Goal: Task Accomplishment & Management: Use online tool/utility

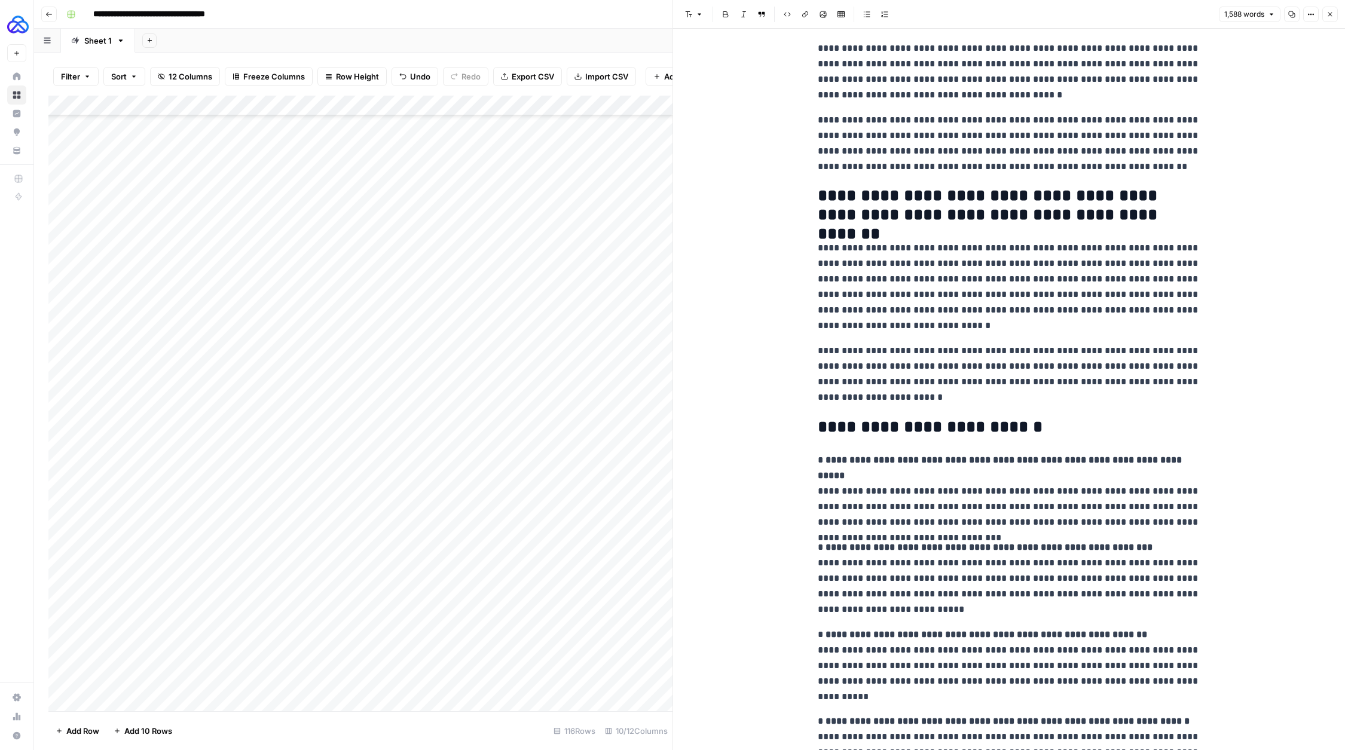
scroll to position [2262, 0]
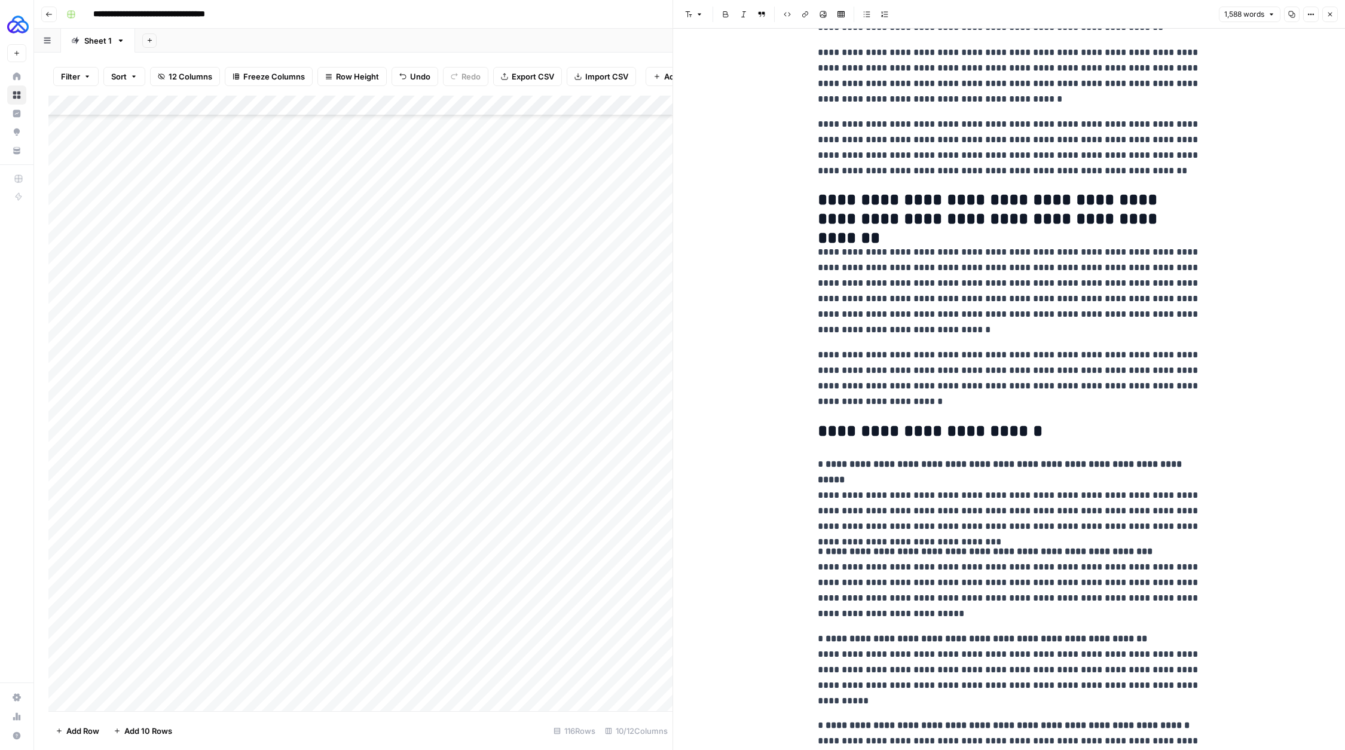
click at [939, 357] on p "**********" at bounding box center [1009, 378] width 383 height 62
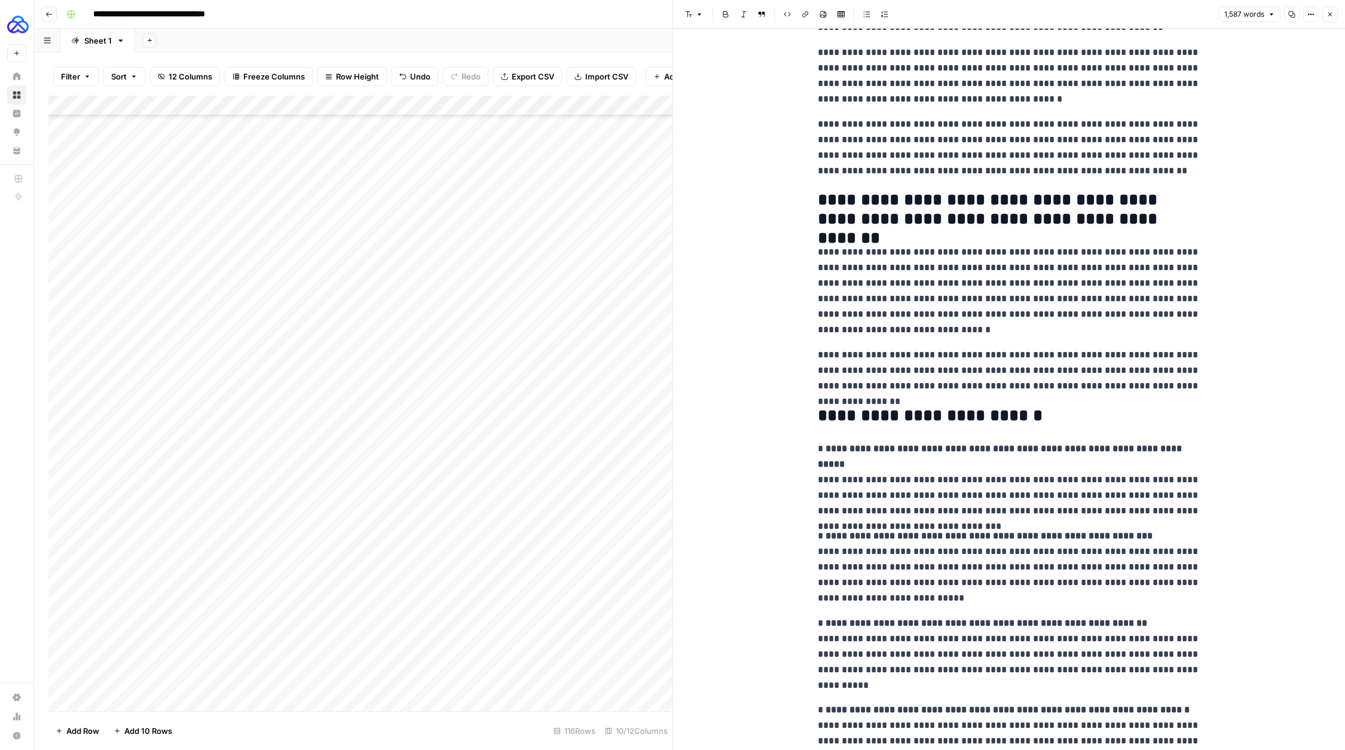
click at [930, 301] on p "**********" at bounding box center [1009, 290] width 383 height 93
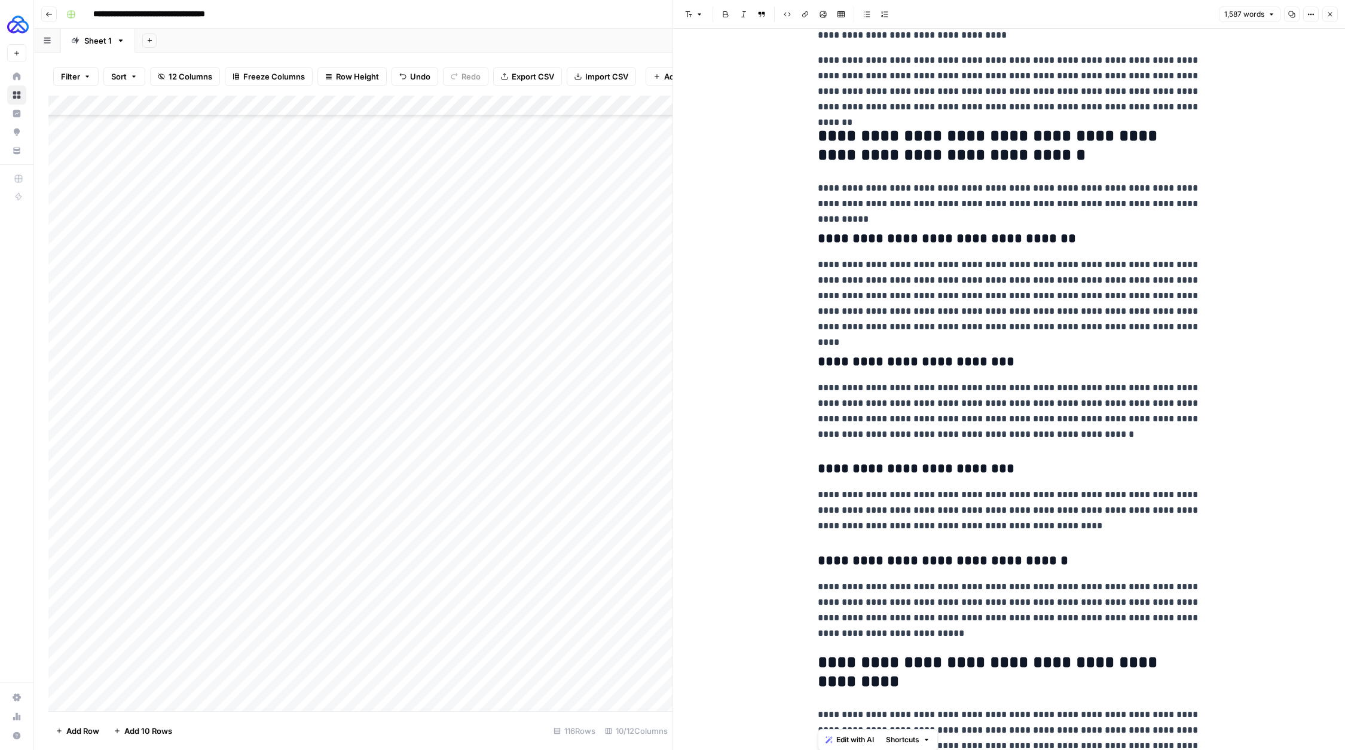
scroll to position [0, 0]
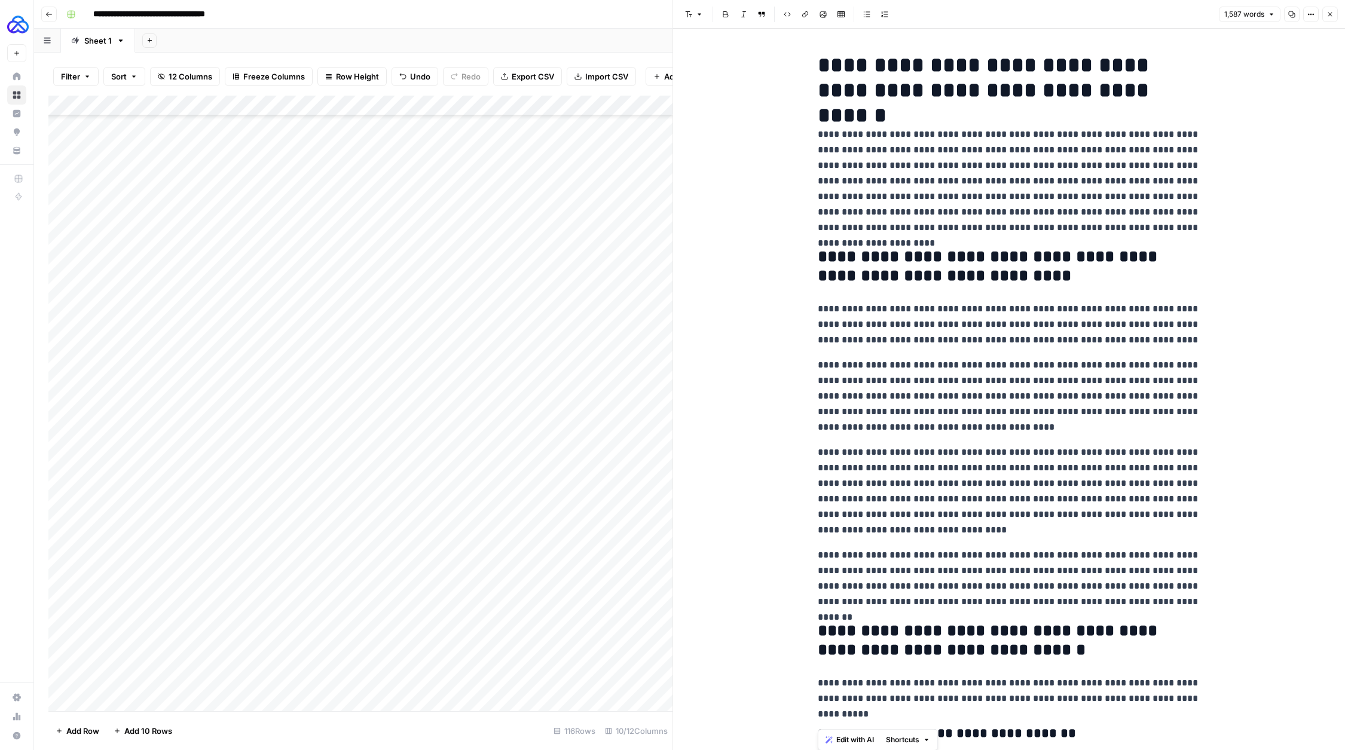
copy div "**********"
click at [1336, 11] on button "Close" at bounding box center [1330, 15] width 16 height 16
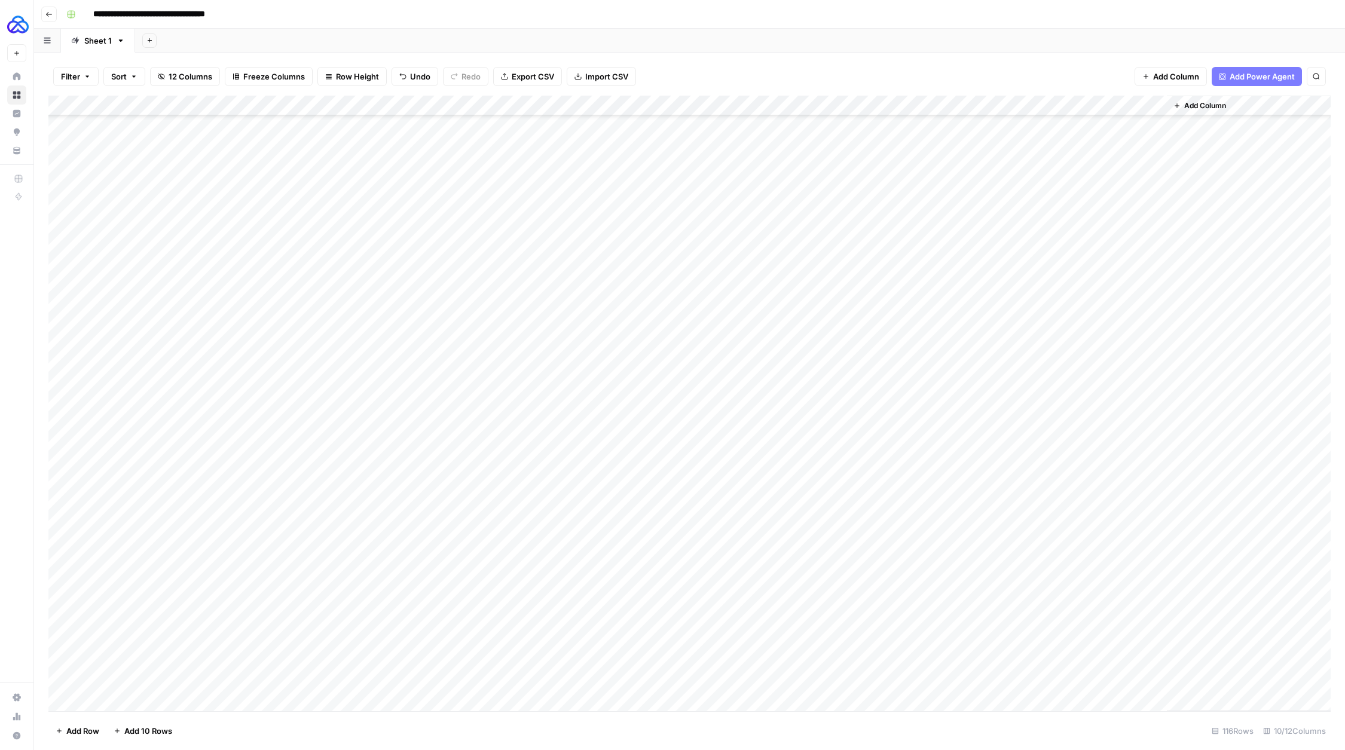
click at [1047, 660] on div "Add Column" at bounding box center [689, 404] width 1282 height 616
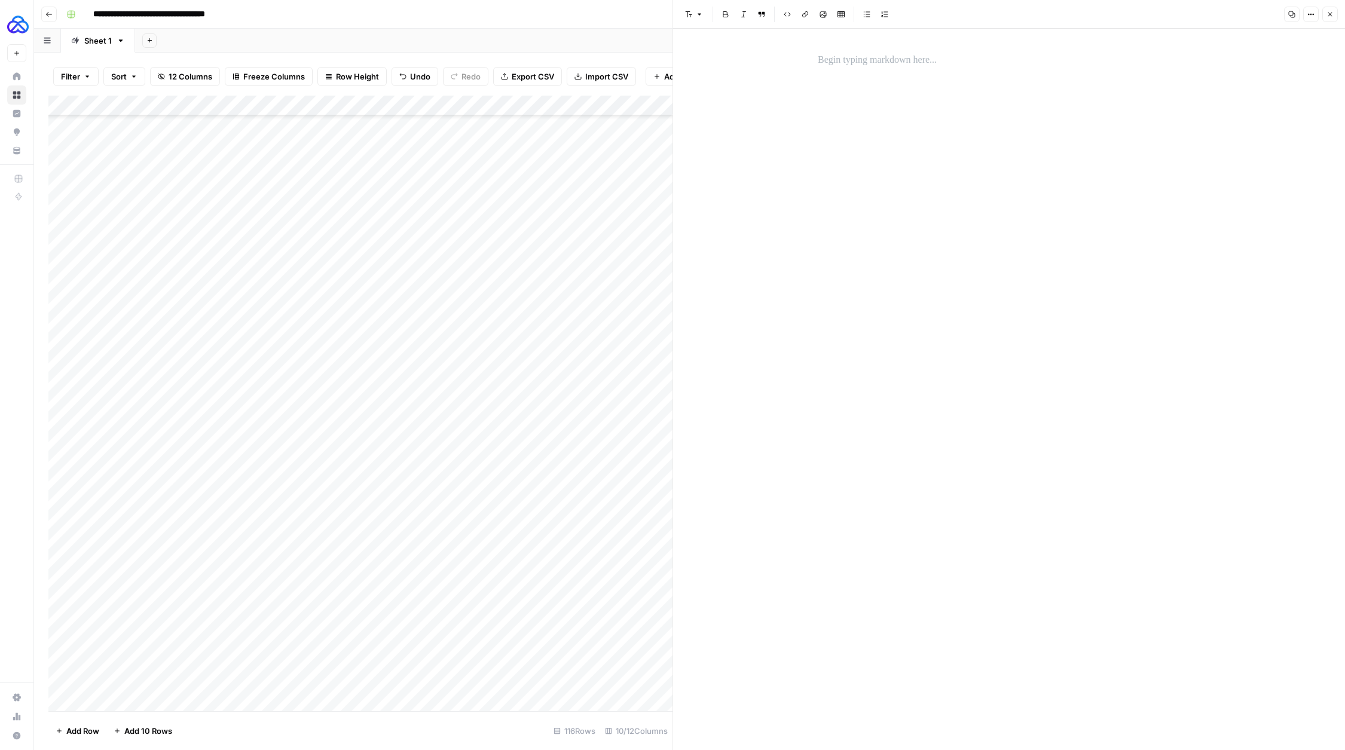
click at [928, 371] on div at bounding box center [1008, 389] width 397 height 721
click at [886, 157] on div at bounding box center [1008, 389] width 397 height 721
click at [843, 51] on div at bounding box center [1008, 60] width 397 height 25
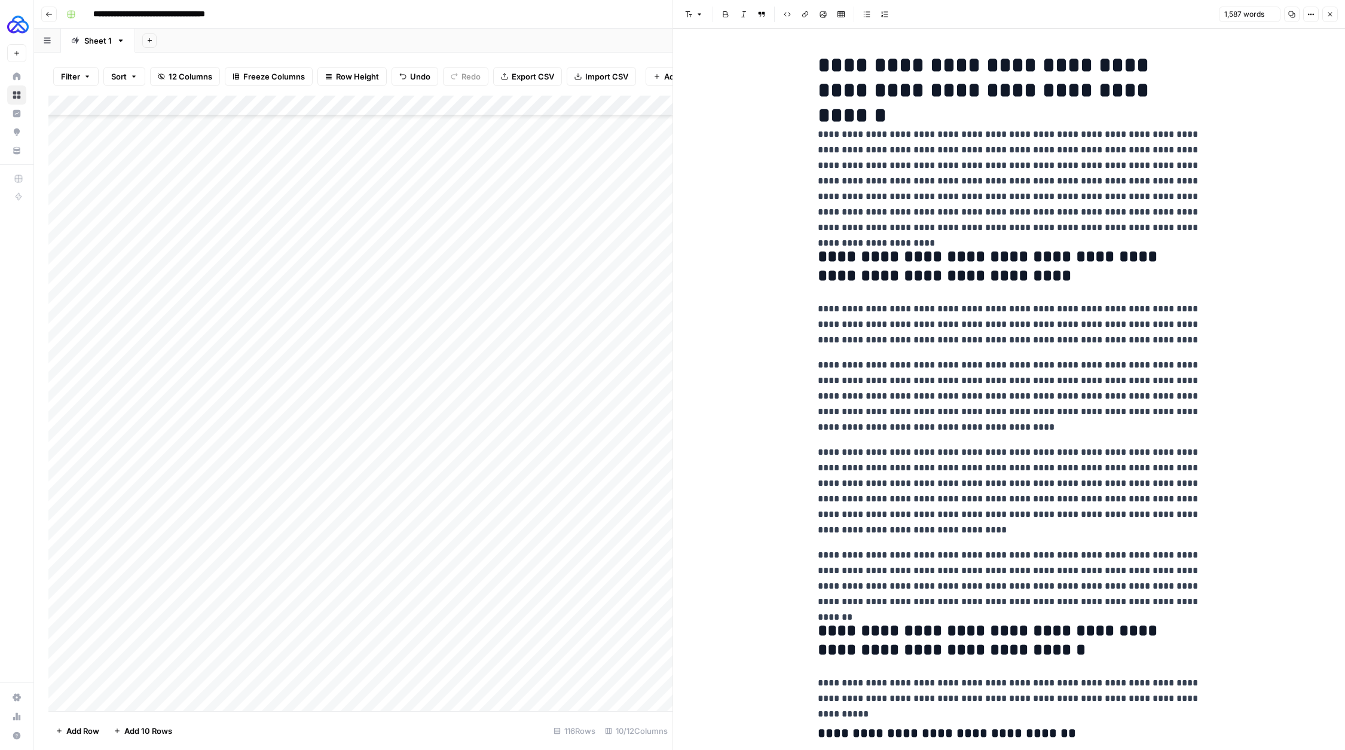
scroll to position [2366, 0]
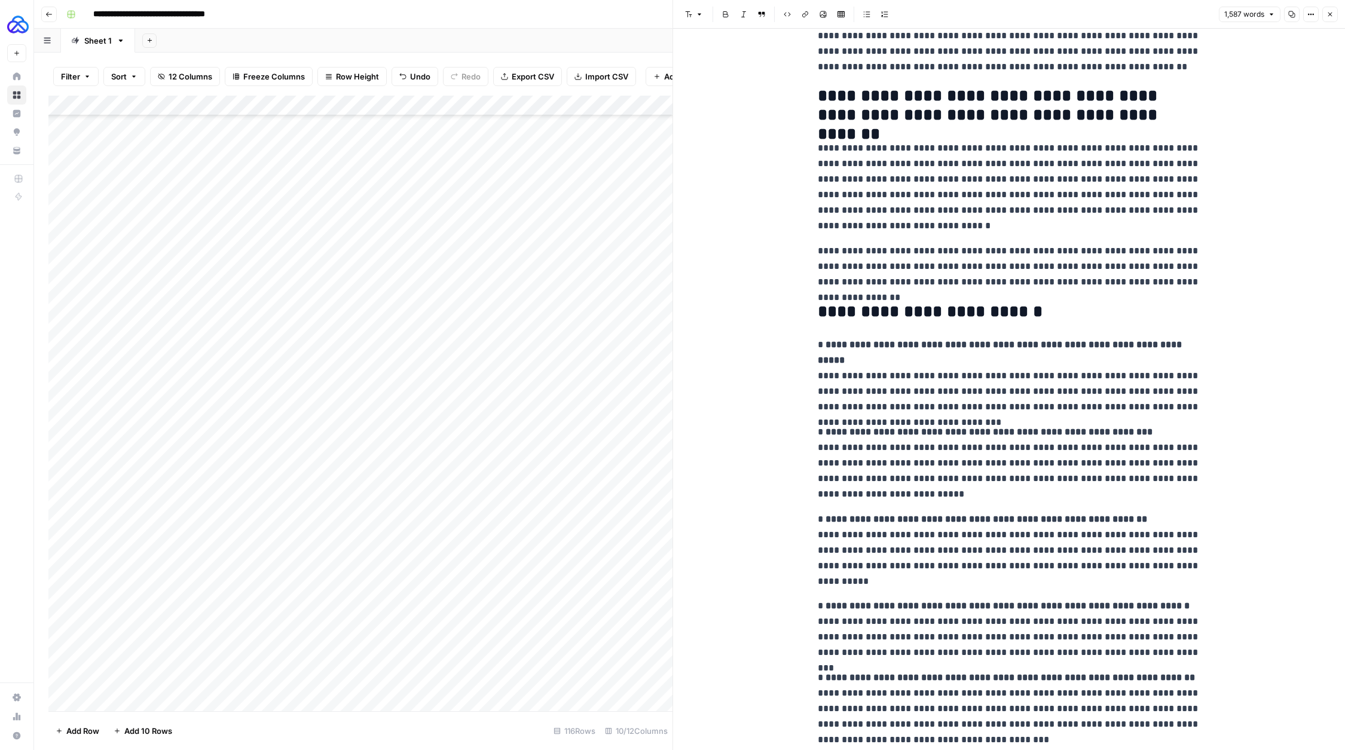
click at [1330, 16] on icon "button" at bounding box center [1329, 14] width 7 height 7
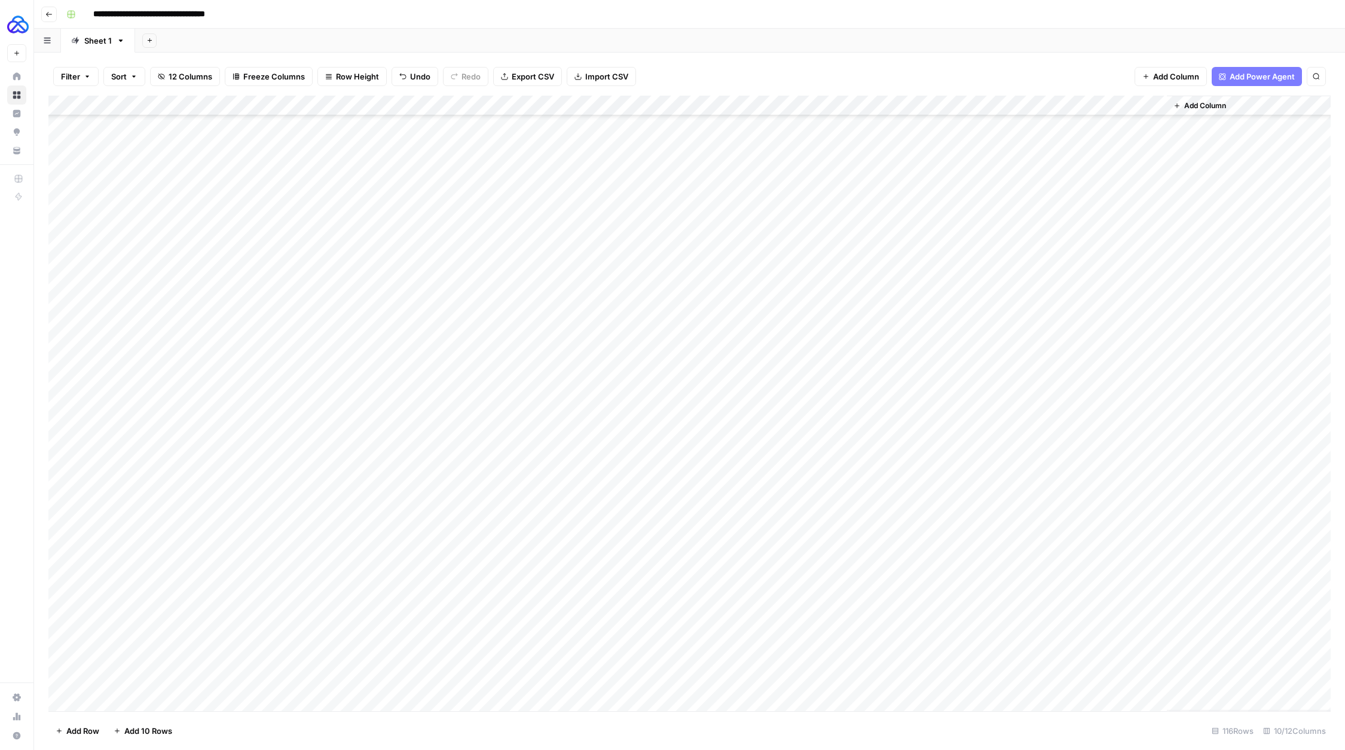
click at [1047, 664] on div "Add Column" at bounding box center [689, 404] width 1282 height 616
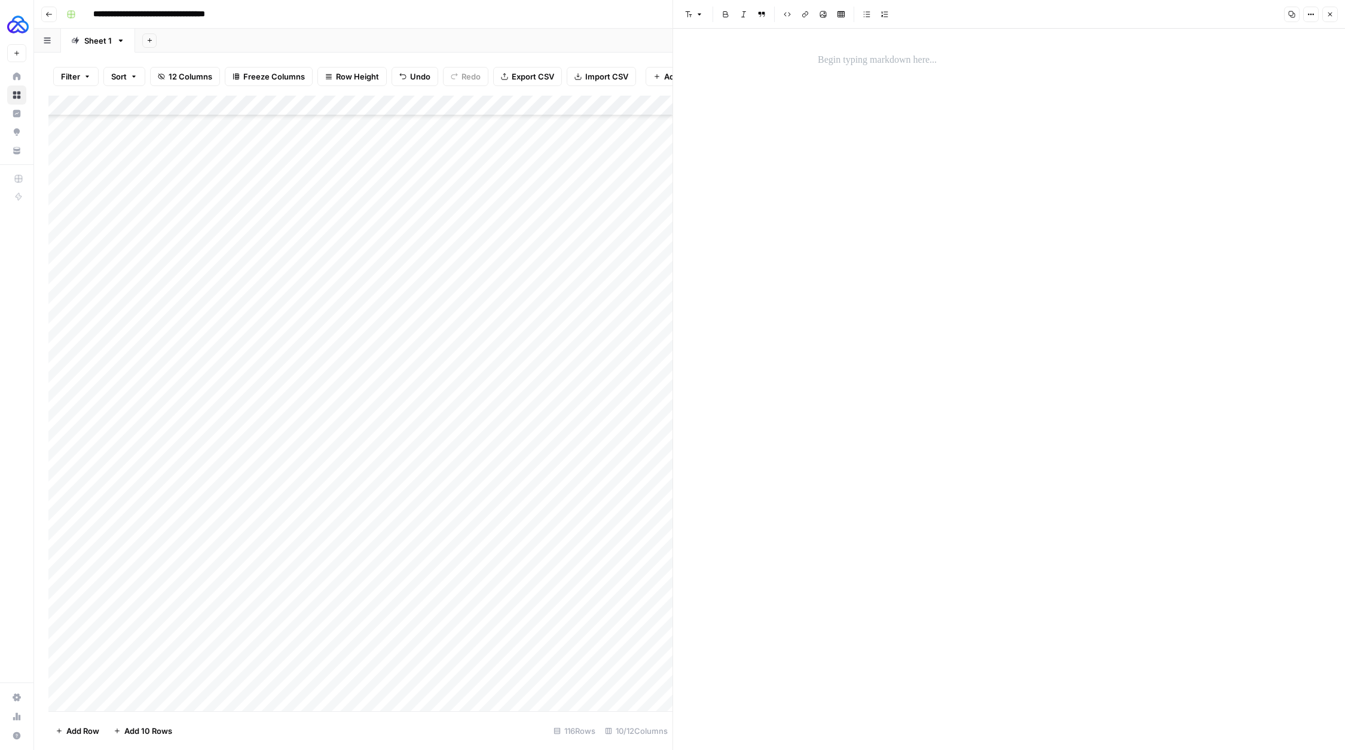
click at [1332, 15] on icon "button" at bounding box center [1329, 14] width 7 height 7
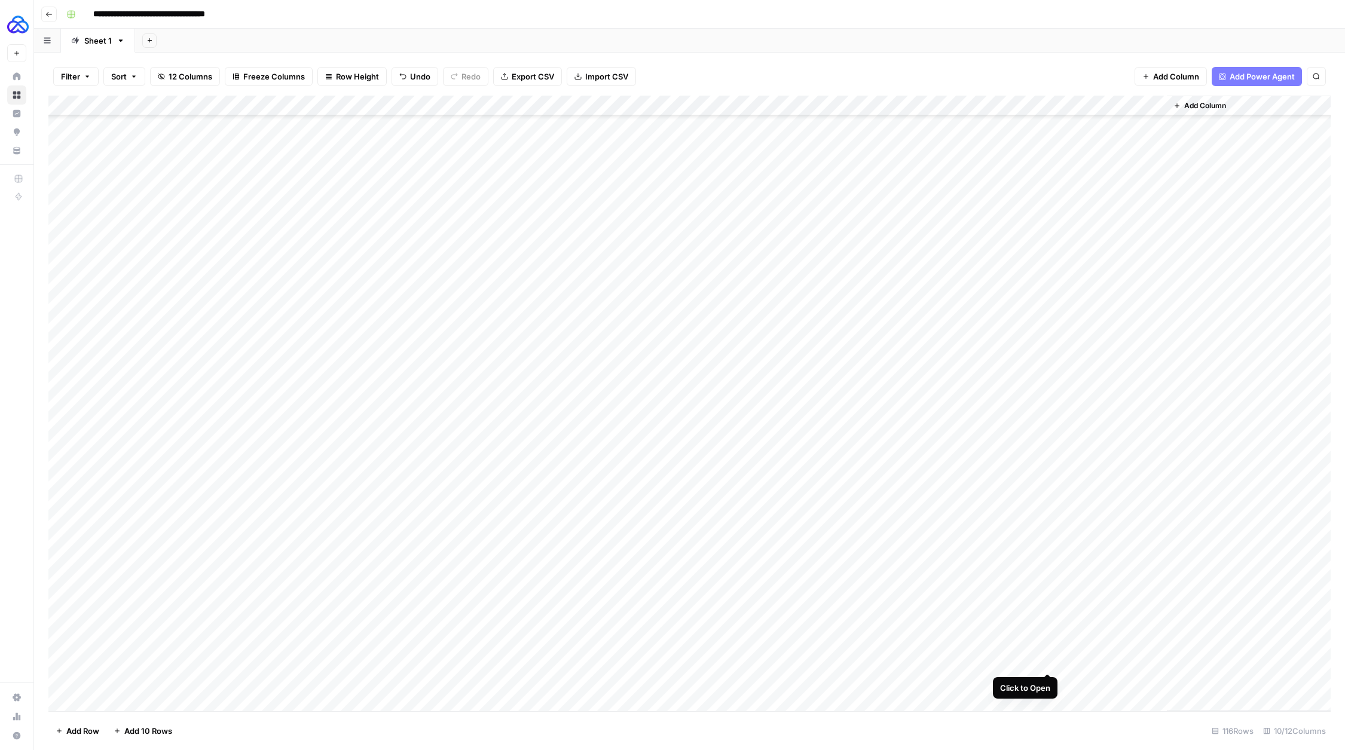
click at [1048, 660] on div "Add Column" at bounding box center [689, 404] width 1282 height 616
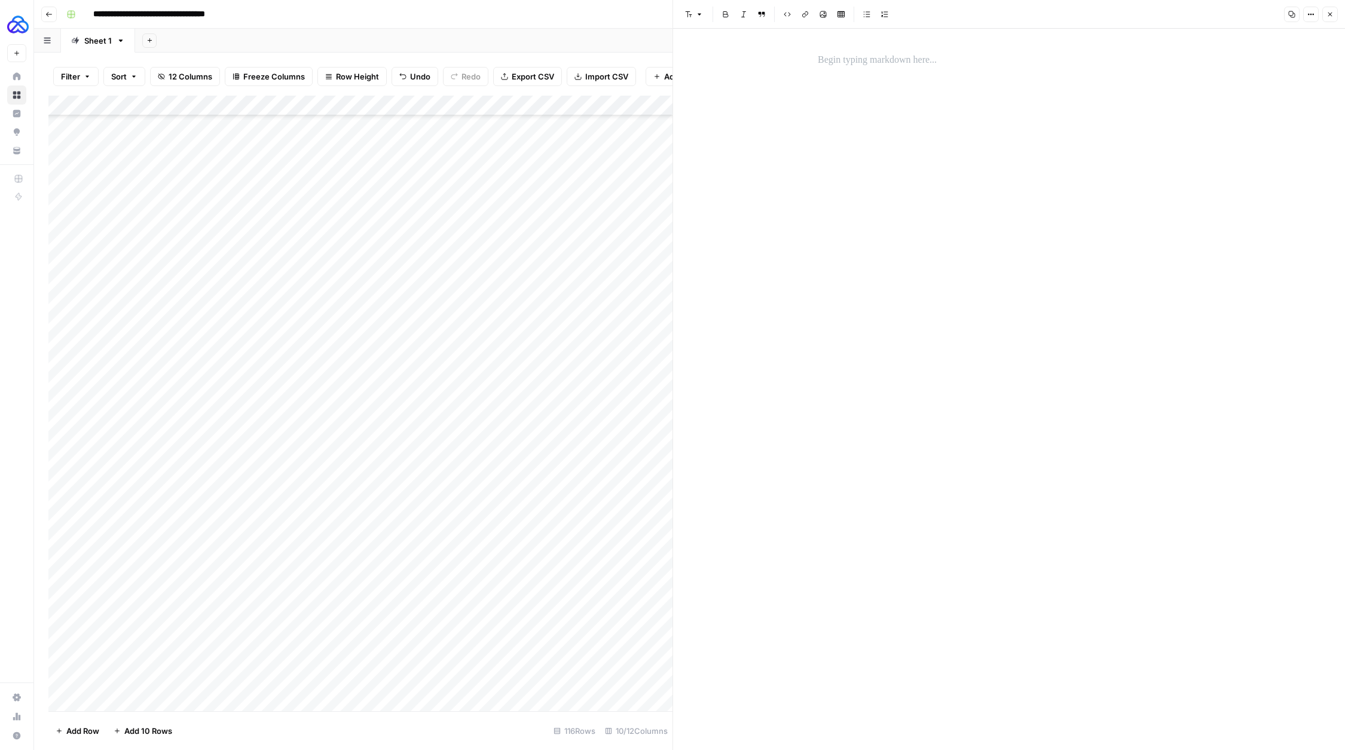
click at [861, 69] on div at bounding box center [1008, 60] width 397 height 25
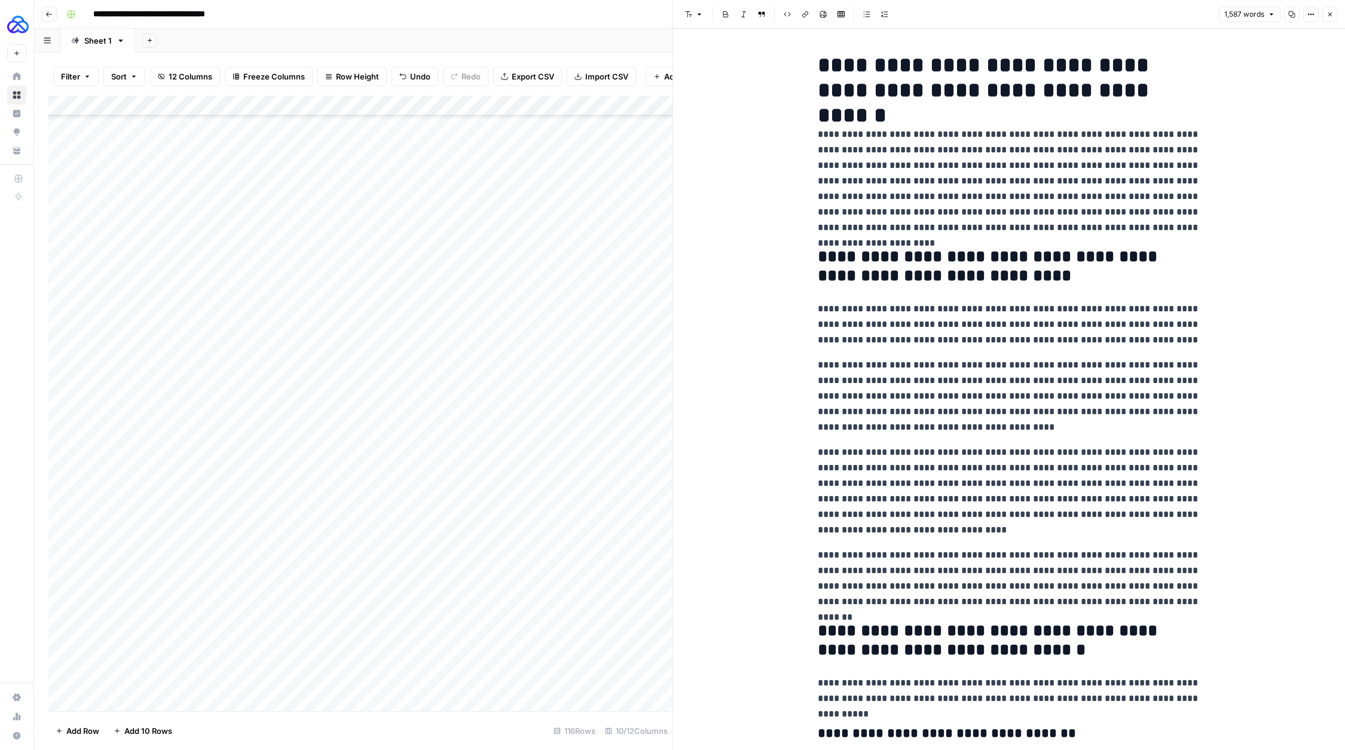
click at [1144, 158] on p "**********" at bounding box center [1009, 181] width 383 height 109
click at [1329, 16] on icon "button" at bounding box center [1329, 14] width 7 height 7
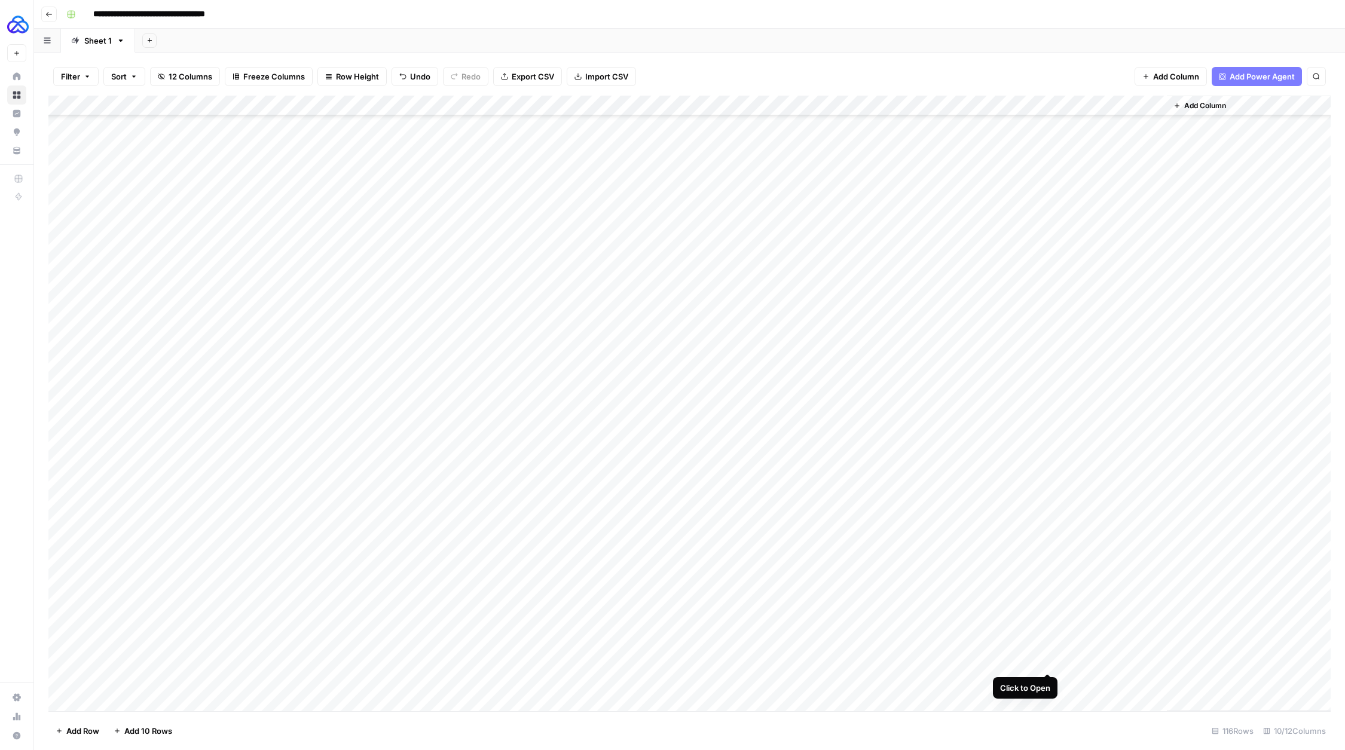
click at [1048, 659] on div "Add Column" at bounding box center [689, 404] width 1282 height 616
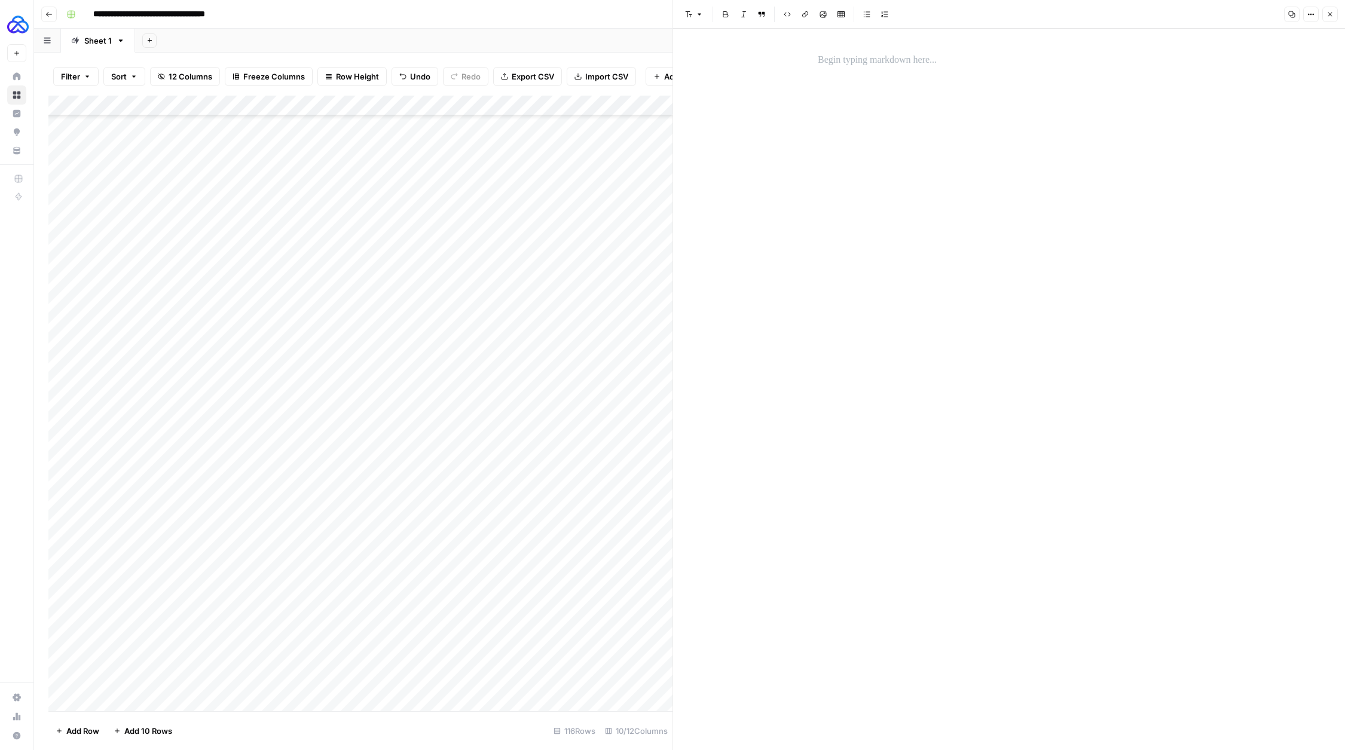
click at [947, 273] on div at bounding box center [1008, 389] width 397 height 721
click at [839, 69] on div at bounding box center [1008, 60] width 397 height 25
paste div
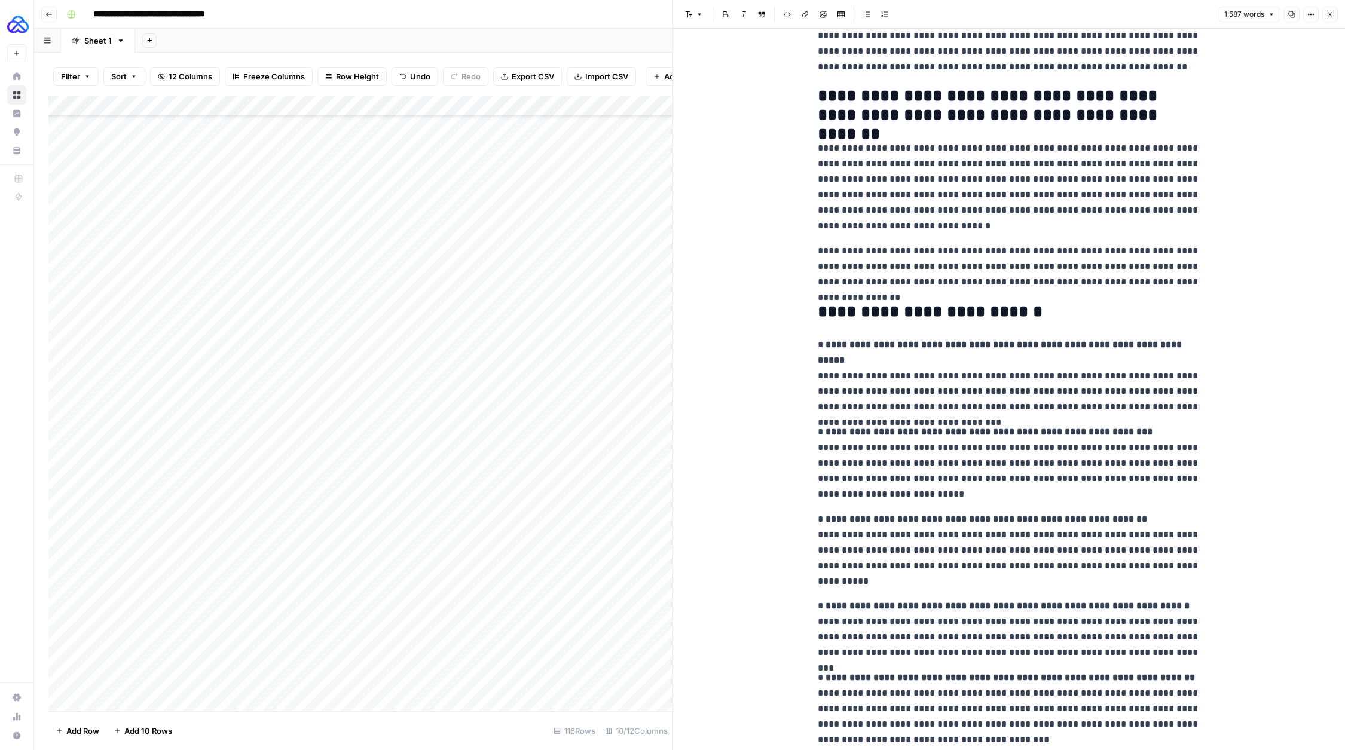
scroll to position [2409, 0]
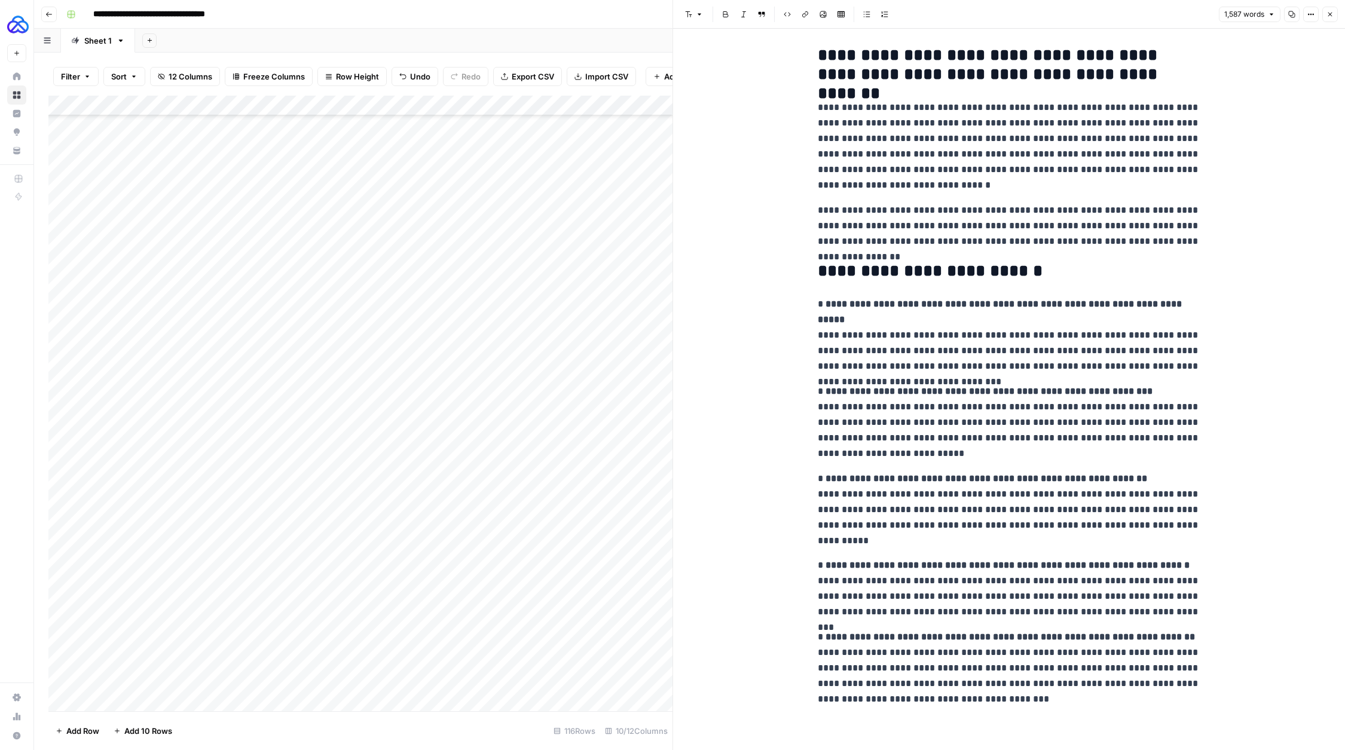
click at [1326, 15] on icon "button" at bounding box center [1329, 14] width 7 height 7
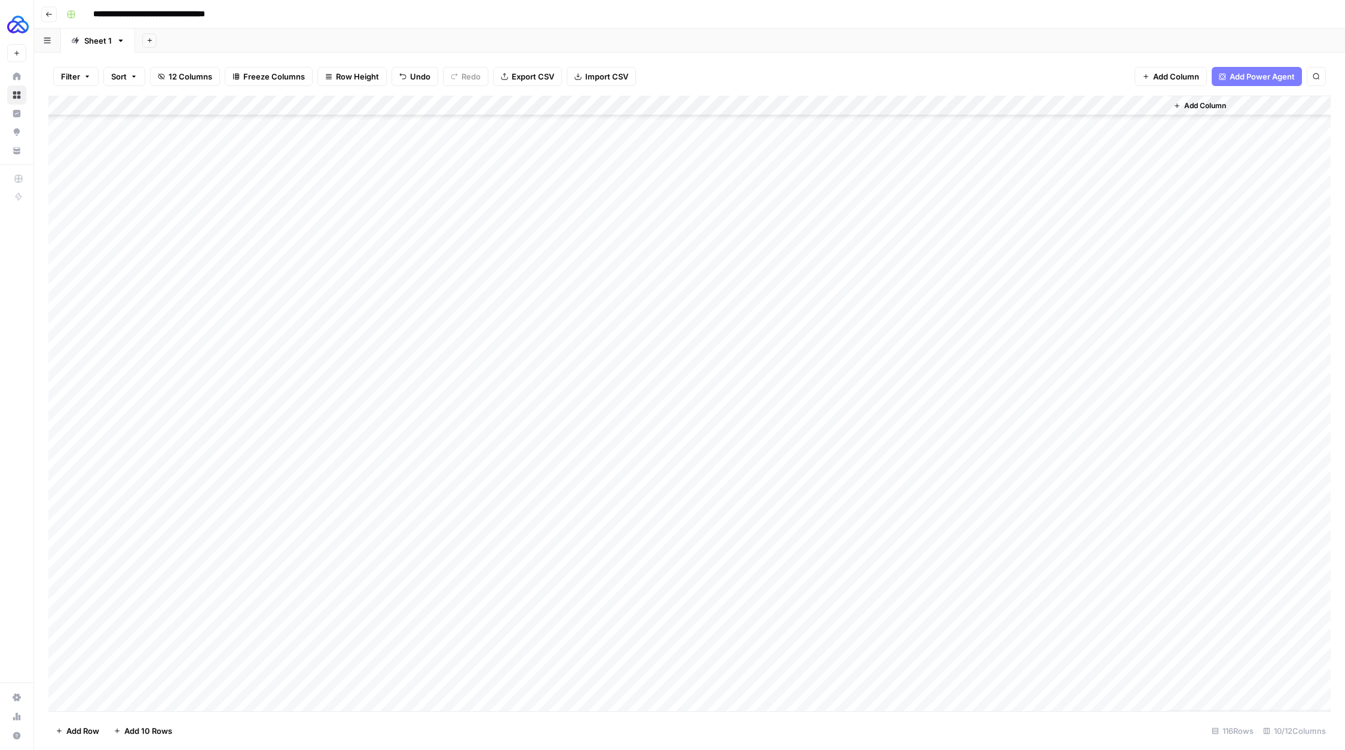
click at [1113, 659] on div "Add Column" at bounding box center [689, 404] width 1282 height 616
click at [725, 680] on div "Add Column" at bounding box center [689, 404] width 1282 height 616
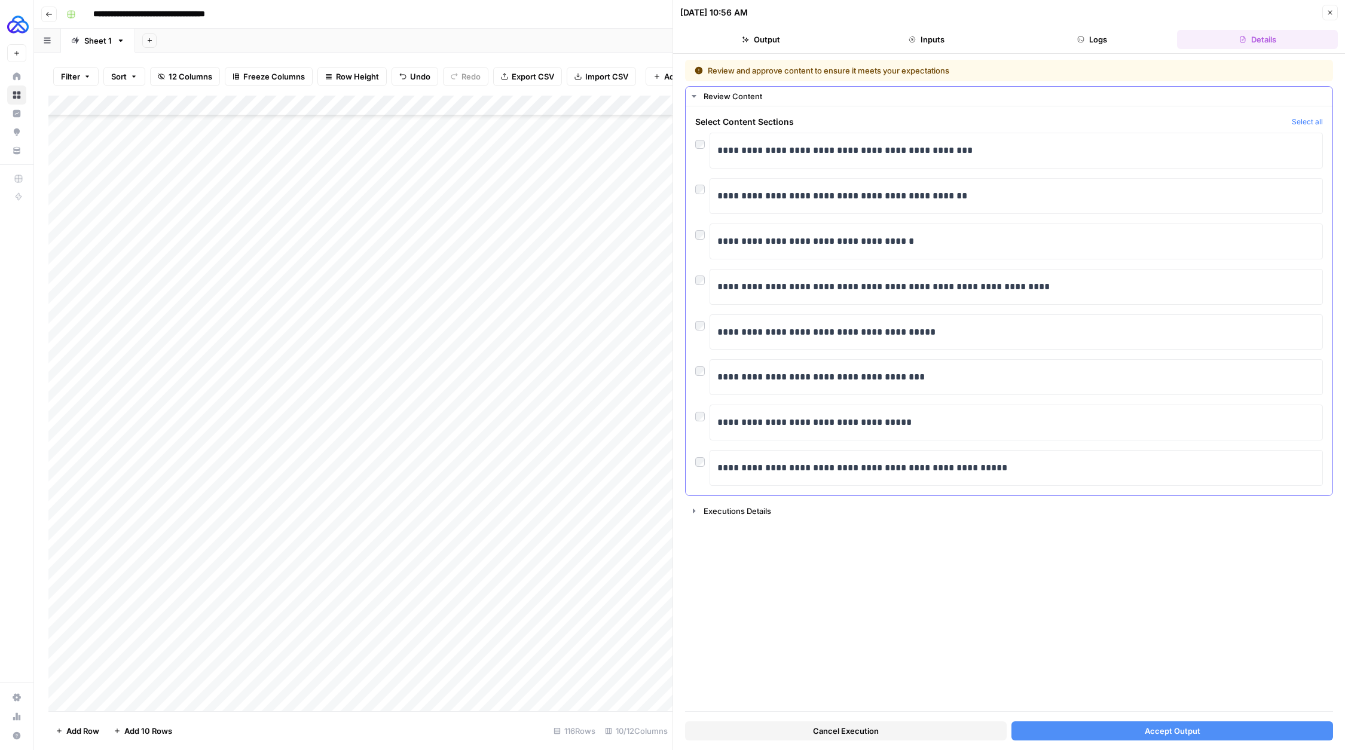
click at [697, 284] on div "**********" at bounding box center [1009, 287] width 628 height 36
click at [1117, 730] on button "Accept Output" at bounding box center [1172, 730] width 322 height 19
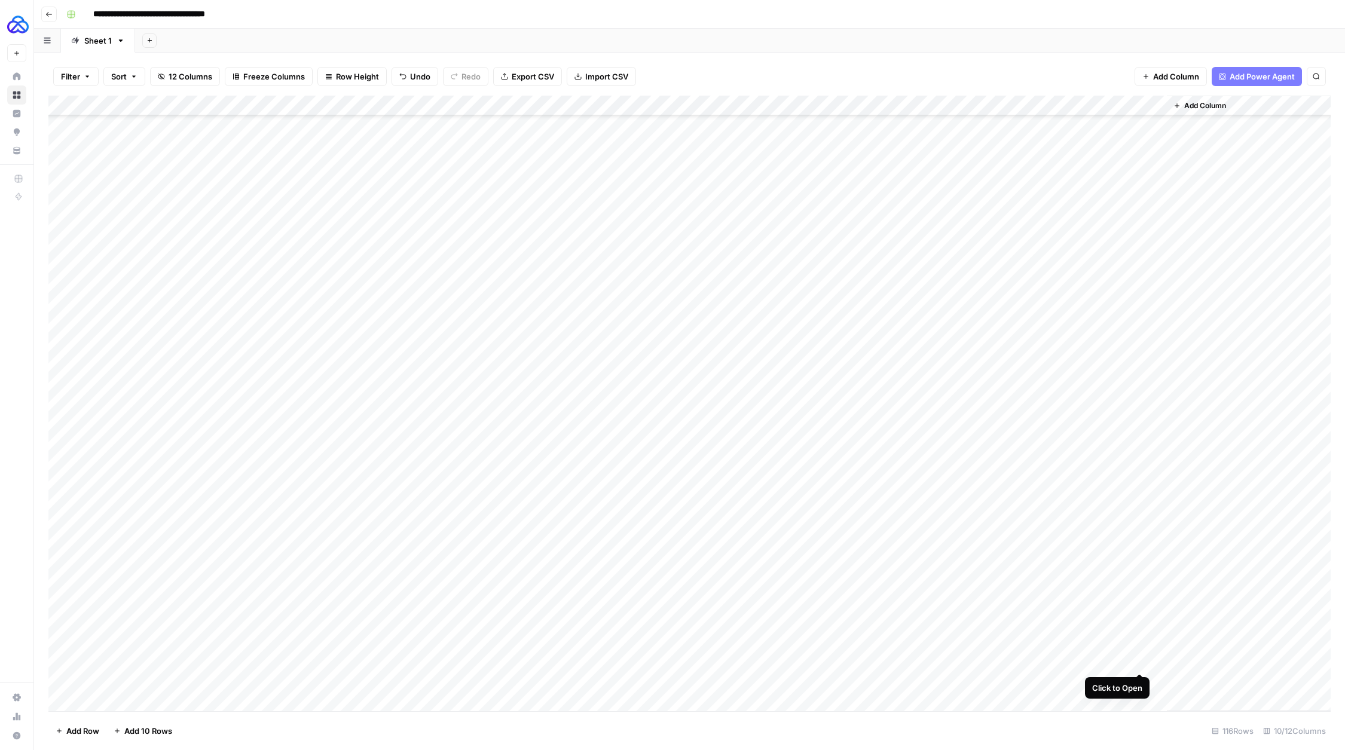
click at [1142, 663] on div "Add Column" at bounding box center [689, 404] width 1282 height 616
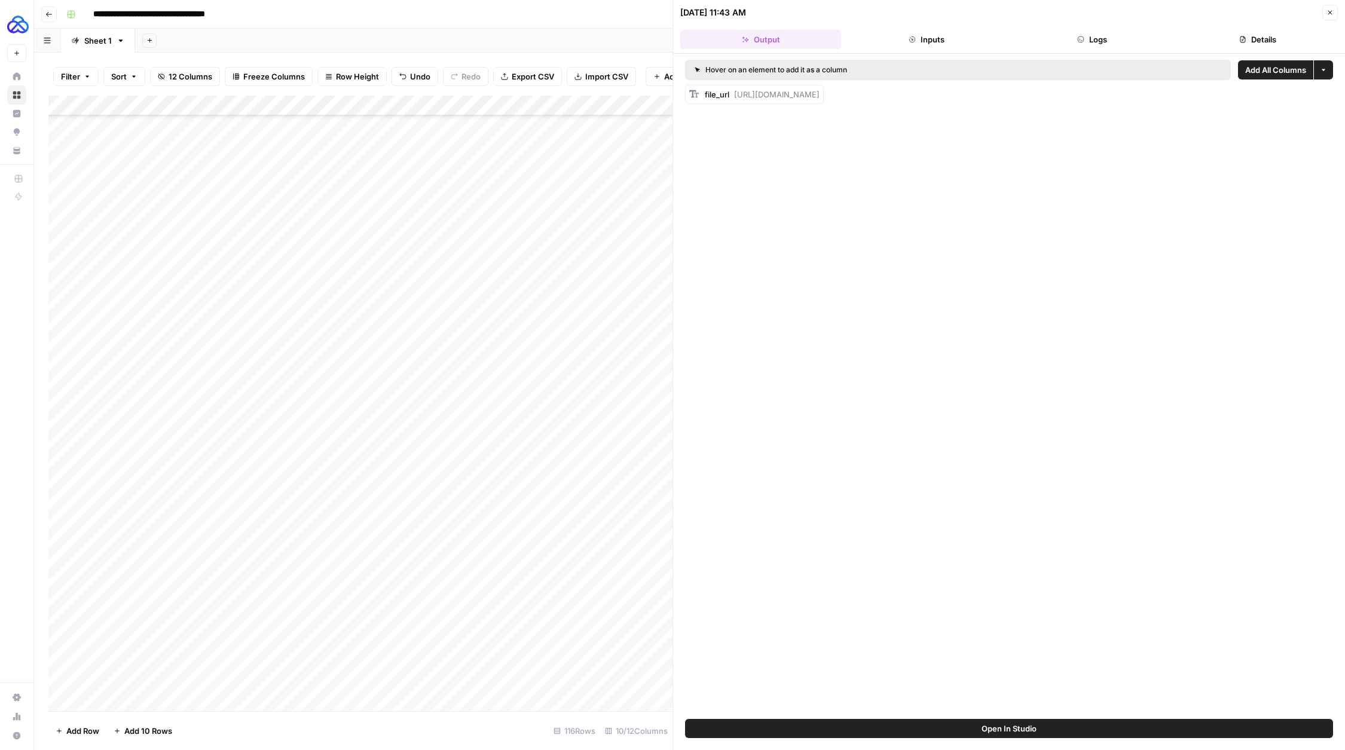
click at [819, 98] on div "file_url [URL][DOMAIN_NAME]" at bounding box center [762, 94] width 115 height 12
drag, startPoint x: 1107, startPoint y: 96, endPoint x: 730, endPoint y: 96, distance: 377.1
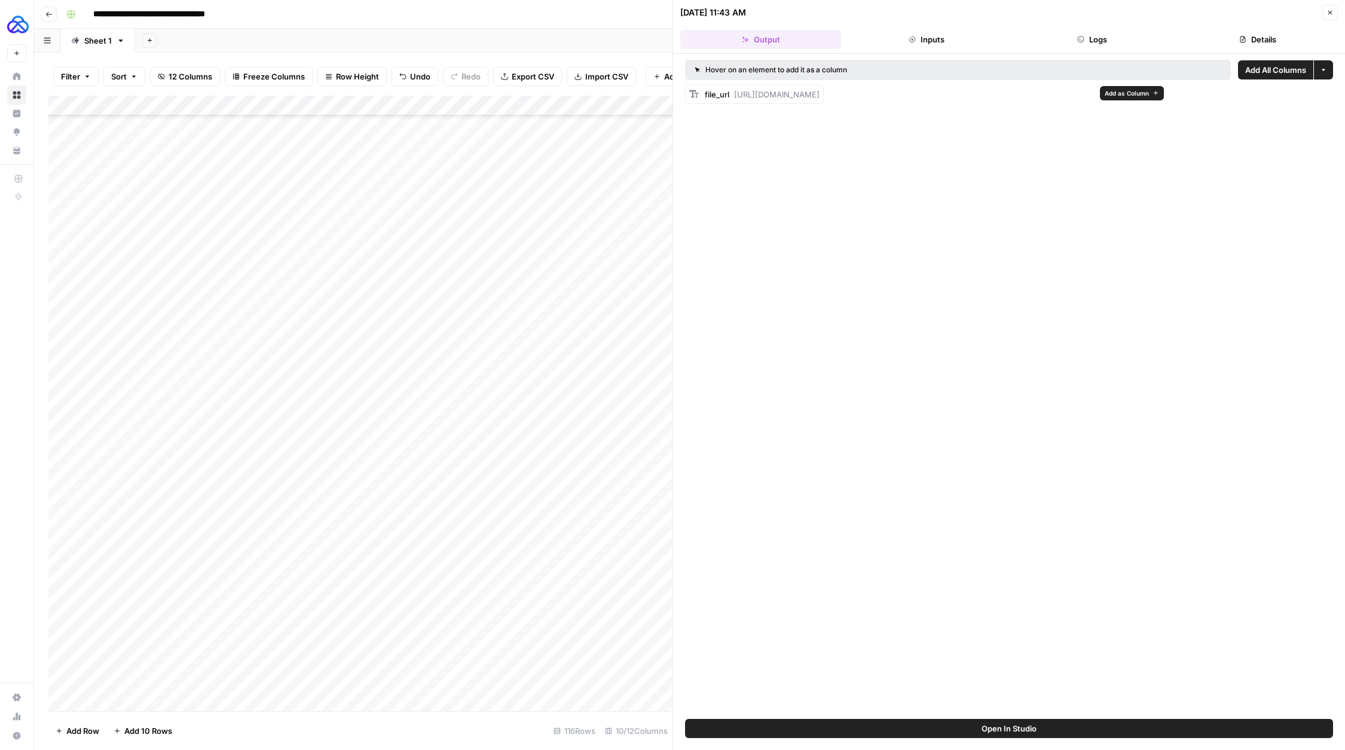
click at [730, 96] on div "file_url [URL][DOMAIN_NAME]" at bounding box center [1009, 94] width 648 height 19
copy span "[URL][DOMAIN_NAME]"
